Goal: Find contact information: Find contact information

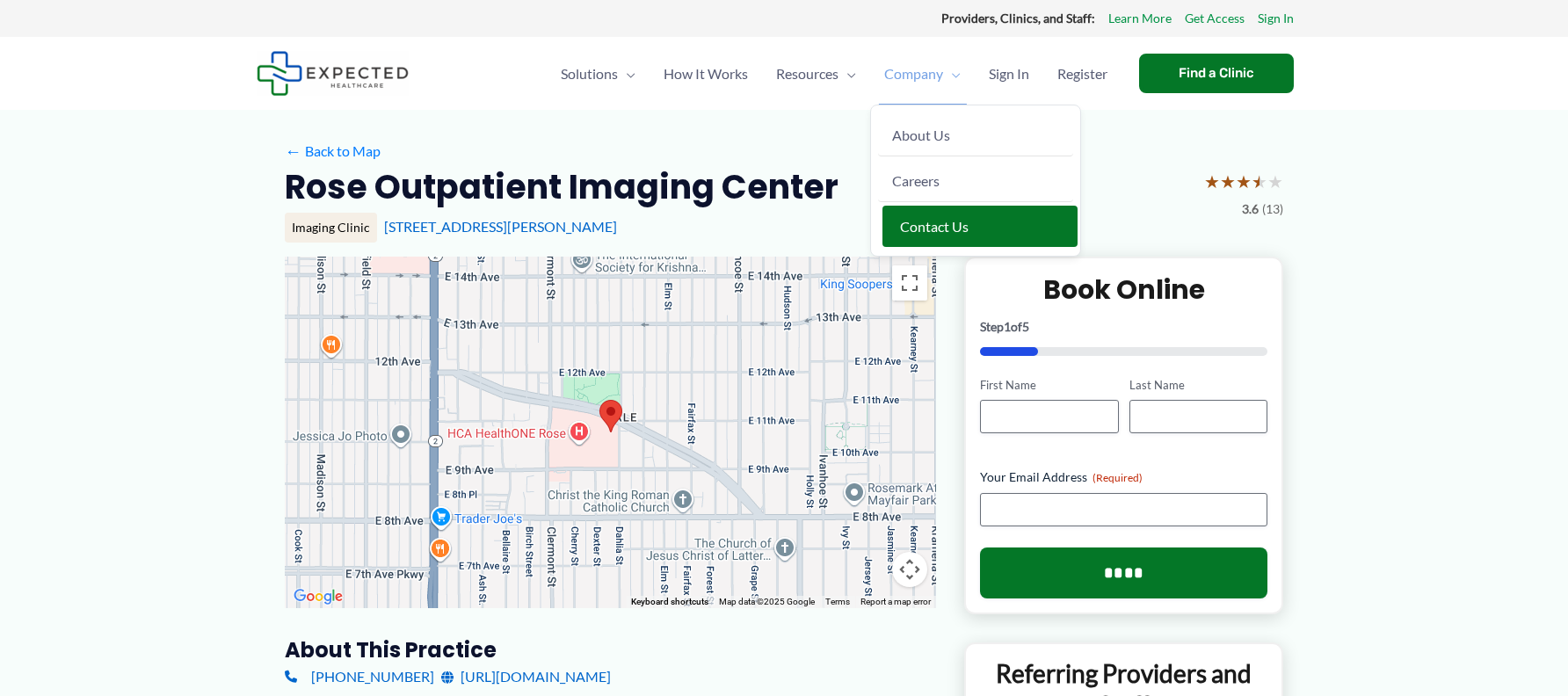
click at [900, 223] on span "Contact Us" at bounding box center [934, 226] width 68 height 17
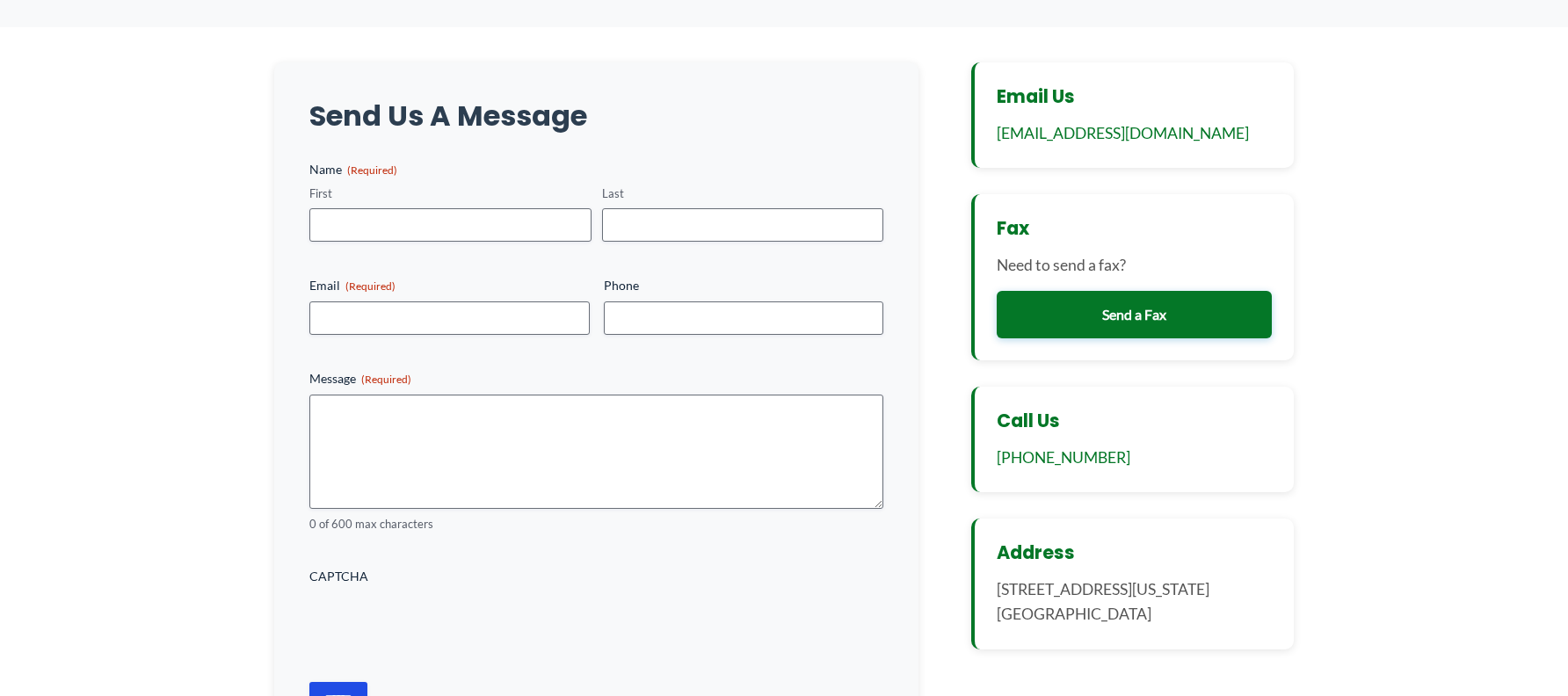
scroll to position [264, 0]
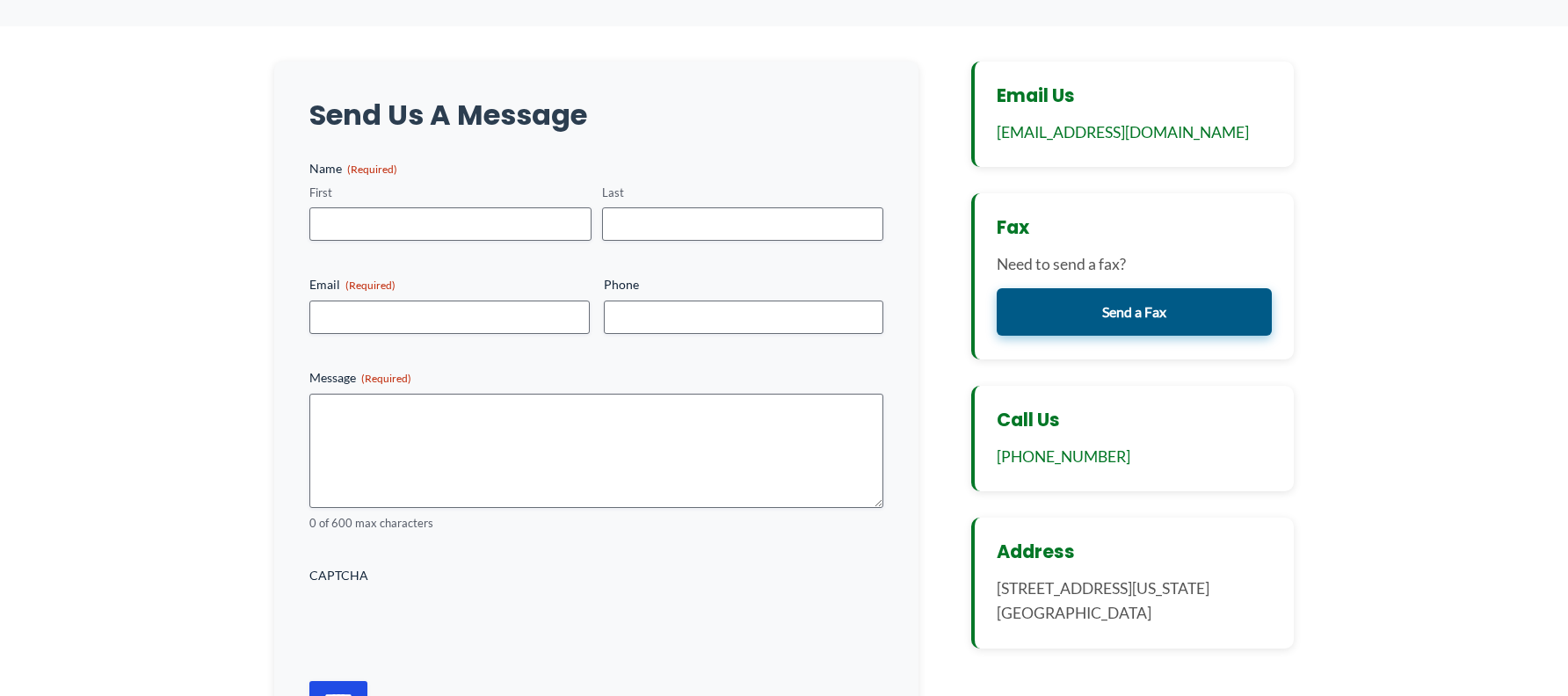
click at [1095, 300] on link "Send a Fax" at bounding box center [1134, 312] width 275 height 47
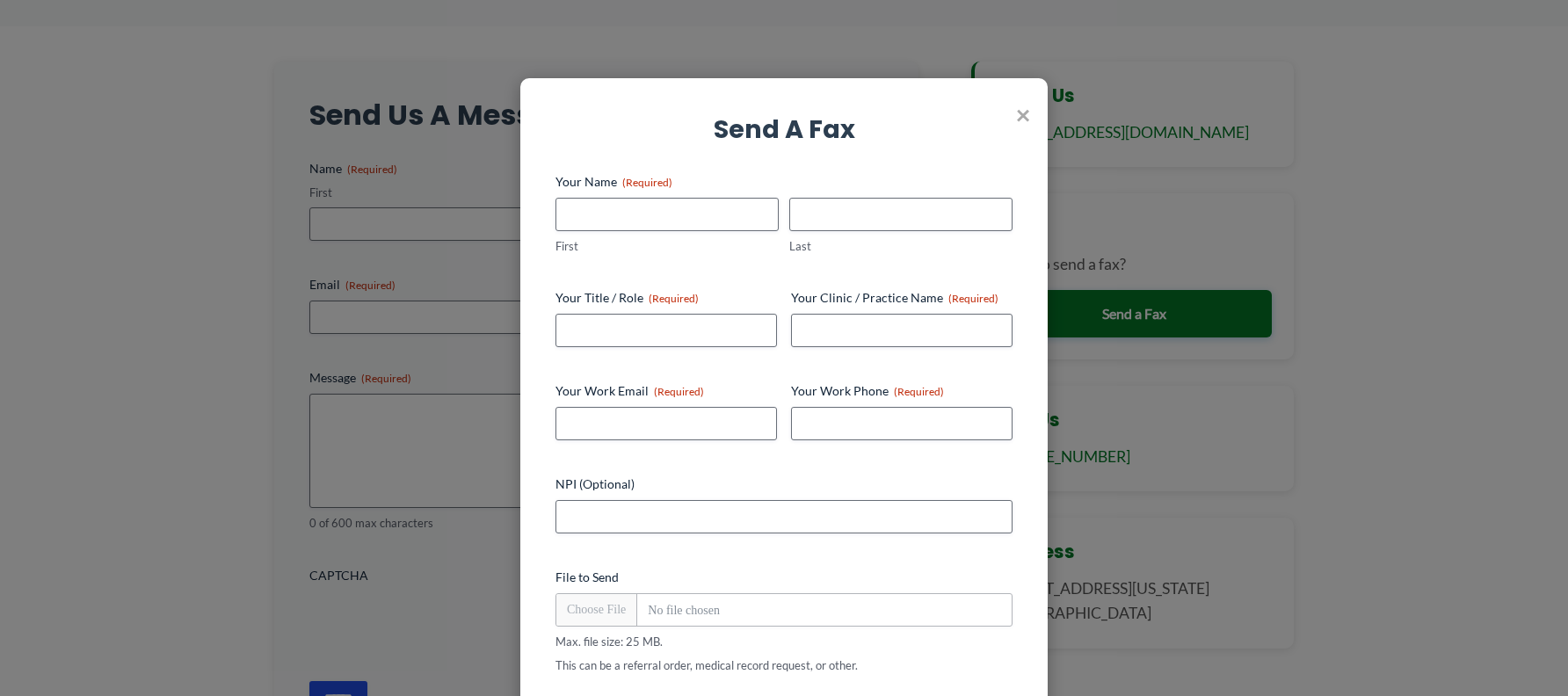
click at [1024, 112] on span "×" at bounding box center [1023, 114] width 14 height 46
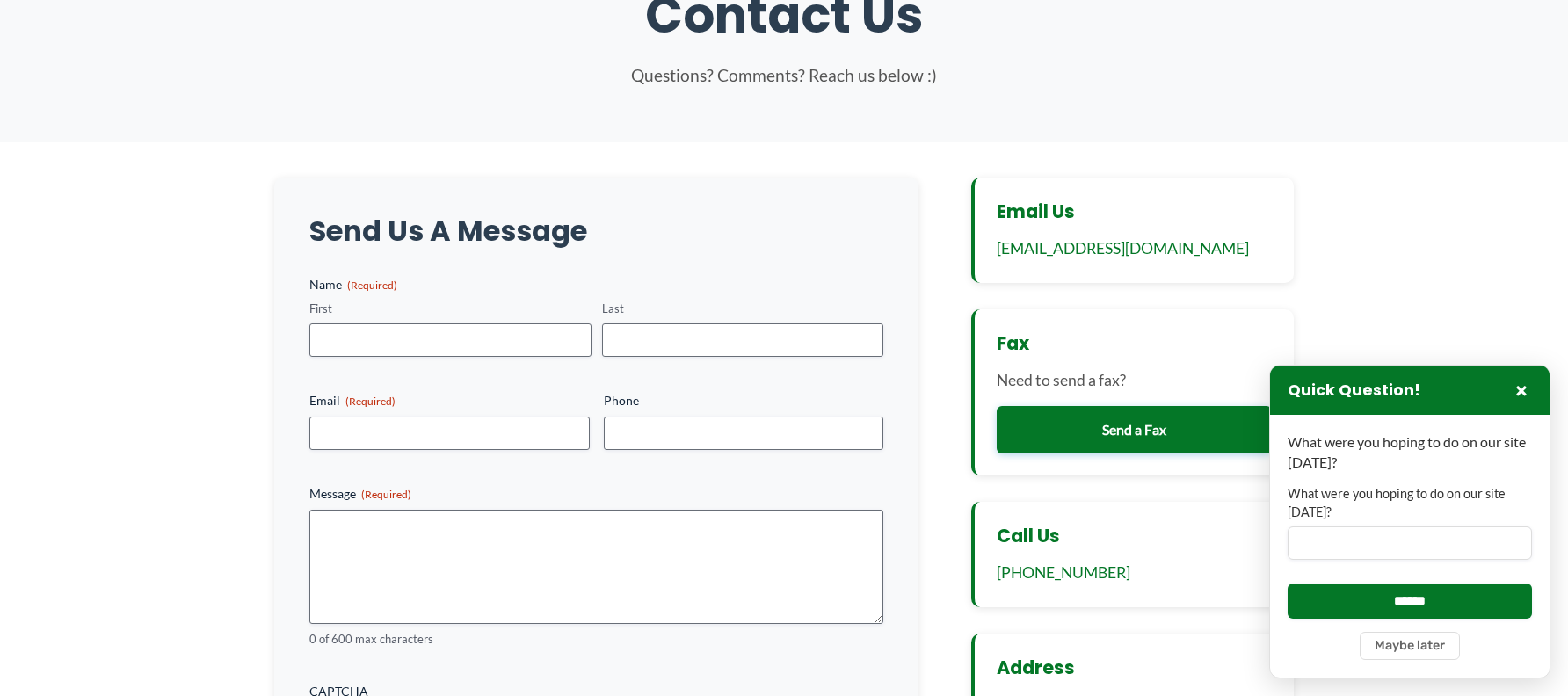
scroll to position [0, 0]
